Goal: Task Accomplishment & Management: Manage account settings

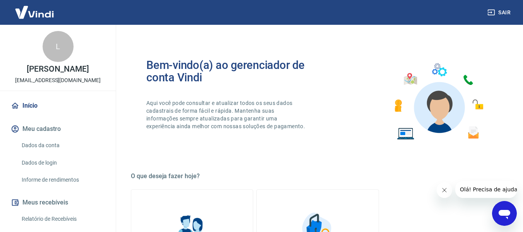
click at [54, 219] on link "Relatório de Recebíveis" at bounding box center [63, 219] width 88 height 16
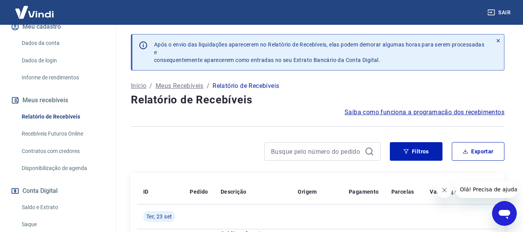
scroll to position [116, 0]
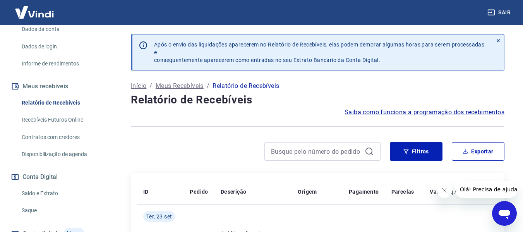
click at [43, 192] on link "Saldo e Extrato" at bounding box center [63, 193] width 88 height 16
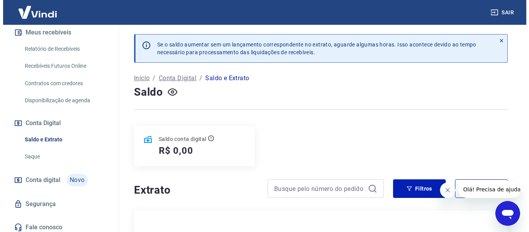
scroll to position [174, 0]
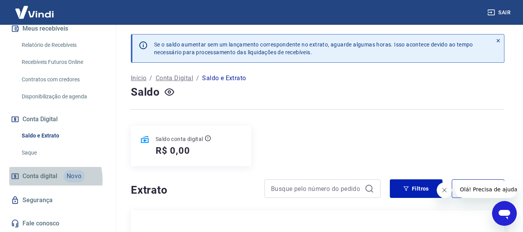
click at [44, 180] on span "Conta digital" at bounding box center [39, 176] width 35 height 11
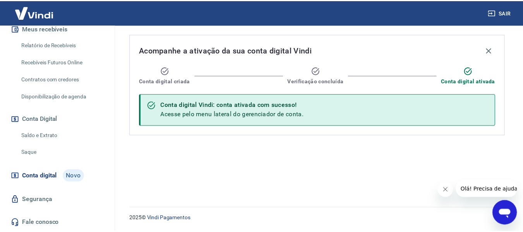
scroll to position [96, 0]
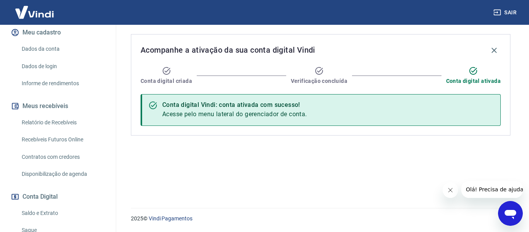
click at [69, 122] on link "Relatório de Recebíveis" at bounding box center [63, 123] width 88 height 16
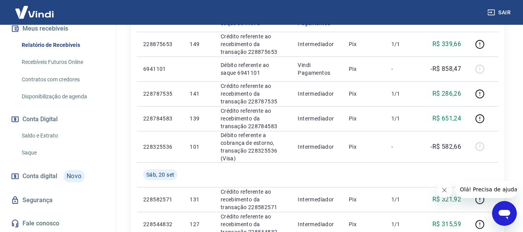
scroll to position [310, 0]
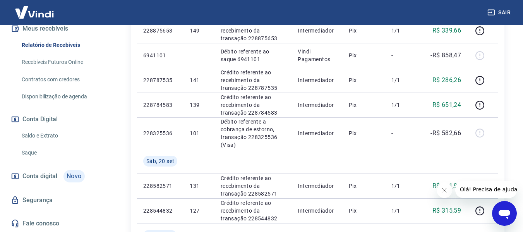
click at [46, 175] on span "Conta digital" at bounding box center [39, 176] width 35 height 11
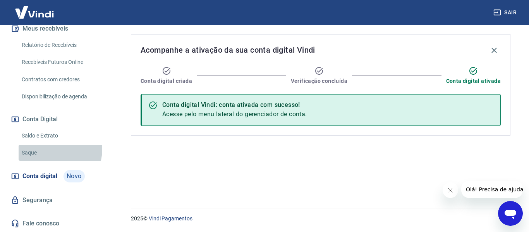
click at [38, 148] on link "Saque" at bounding box center [63, 153] width 88 height 16
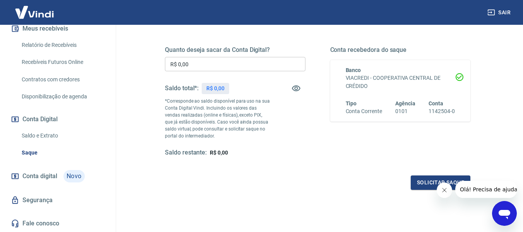
scroll to position [116, 0]
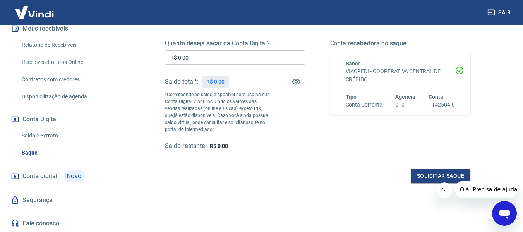
click at [447, 194] on button "Fechar mensagem da empresa" at bounding box center [443, 189] width 15 height 15
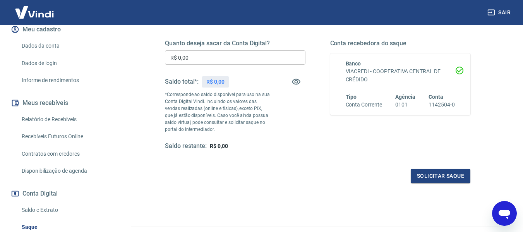
scroll to position [96, 0]
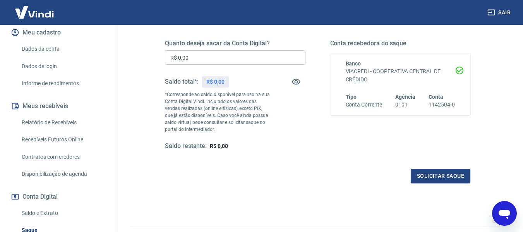
click at [49, 137] on link "Recebíveis Futuros Online" at bounding box center [63, 140] width 88 height 16
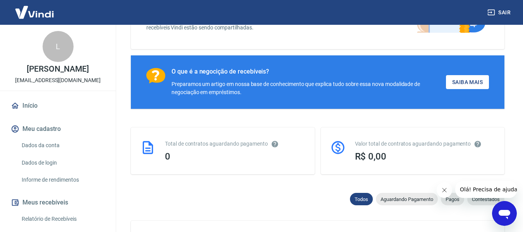
scroll to position [77, 0]
